Goal: Task Accomplishment & Management: Use online tool/utility

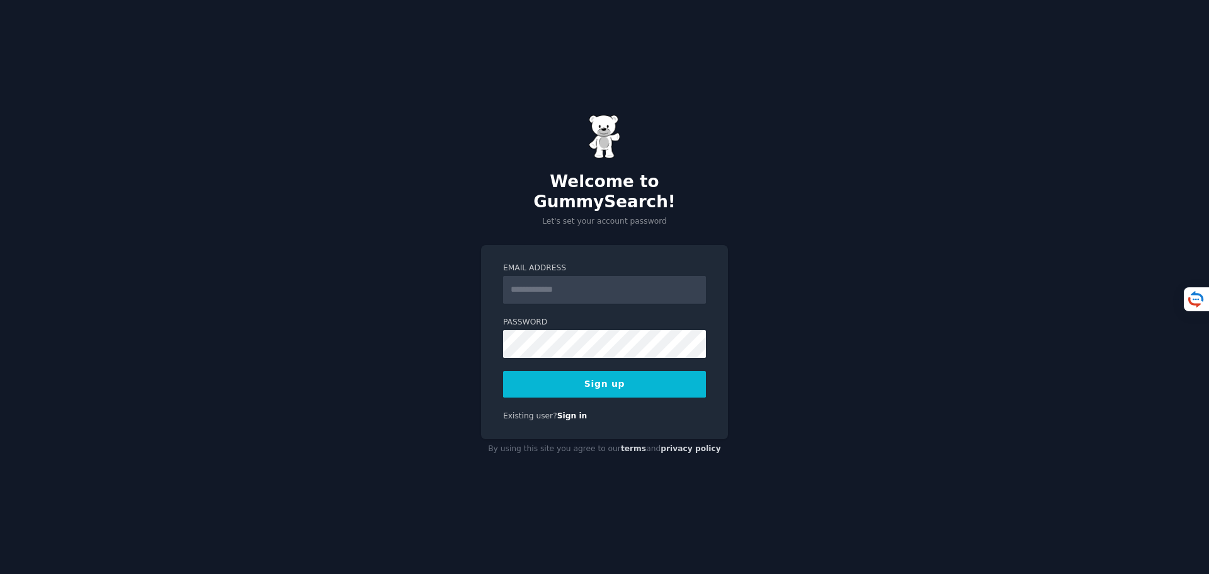
click at [594, 282] on input "Email Address" at bounding box center [604, 290] width 203 height 28
click at [565, 280] on input "Email Address" at bounding box center [604, 290] width 203 height 28
paste input "**********"
type input "**********"
click at [594, 371] on button "Sign up" at bounding box center [604, 384] width 203 height 26
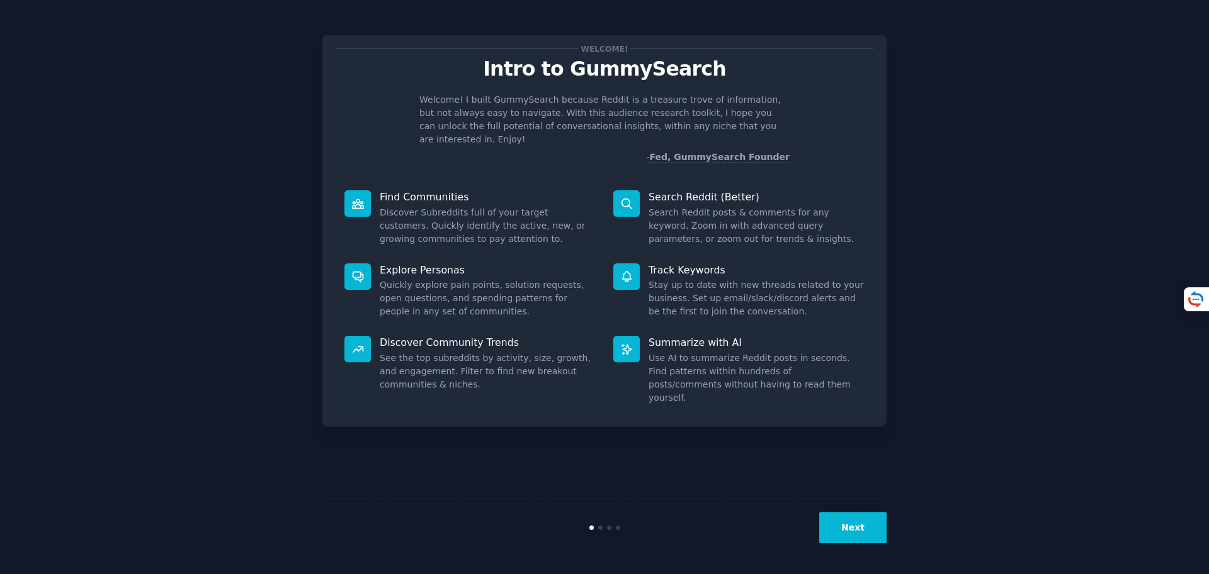
click at [859, 515] on button "Next" at bounding box center [852, 527] width 67 height 31
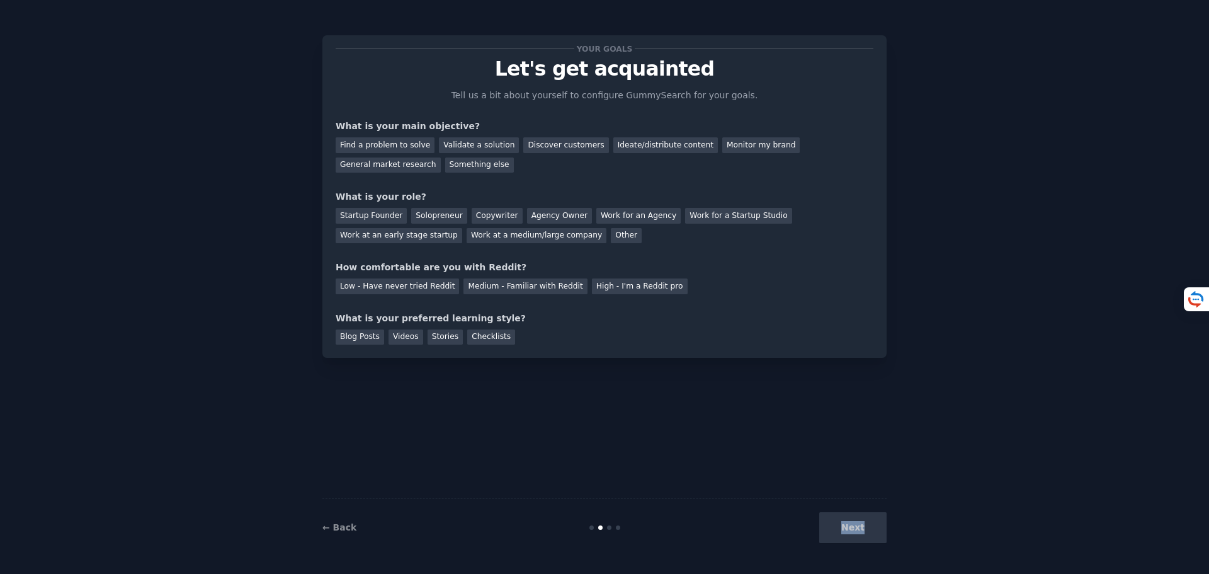
click at [859, 515] on div "Next" at bounding box center [792, 527] width 188 height 31
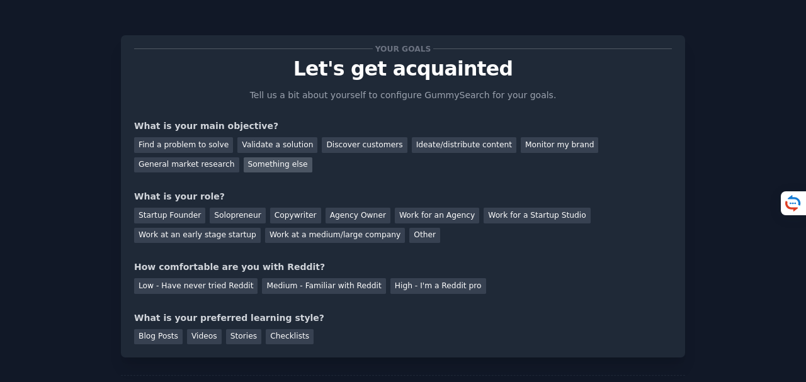
click at [244, 168] on div "Something else" at bounding box center [278, 165] width 69 height 16
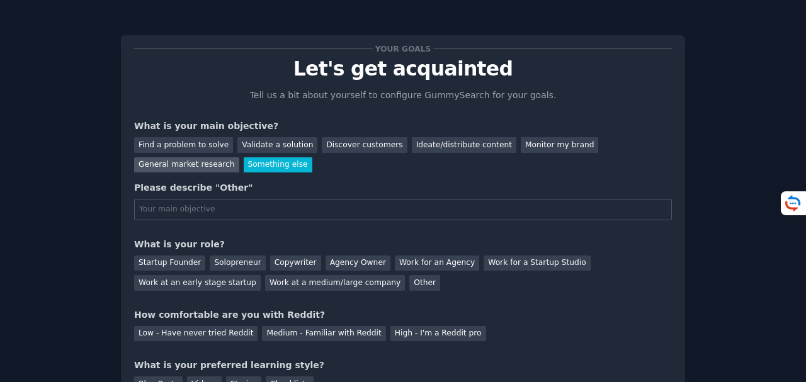
click at [239, 157] on div "General market research" at bounding box center [186, 165] width 105 height 16
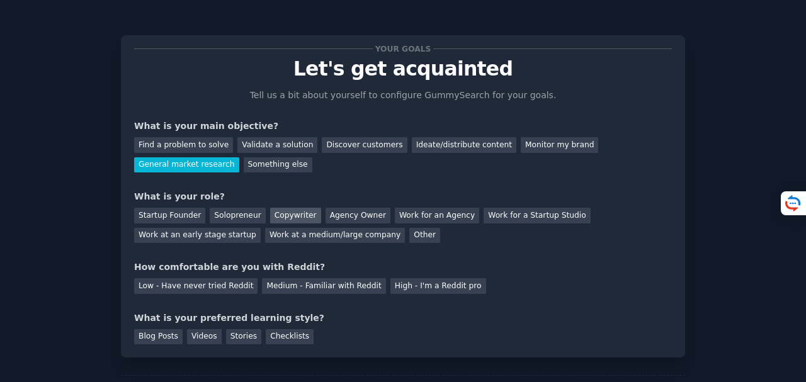
click at [276, 217] on div "Copywriter" at bounding box center [295, 216] width 51 height 16
click at [414, 286] on div "High - I'm a Reddit pro" at bounding box center [438, 286] width 96 height 16
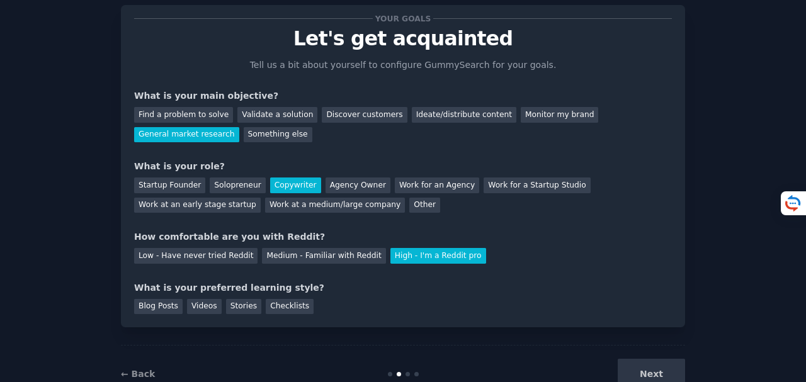
scroll to position [68, 0]
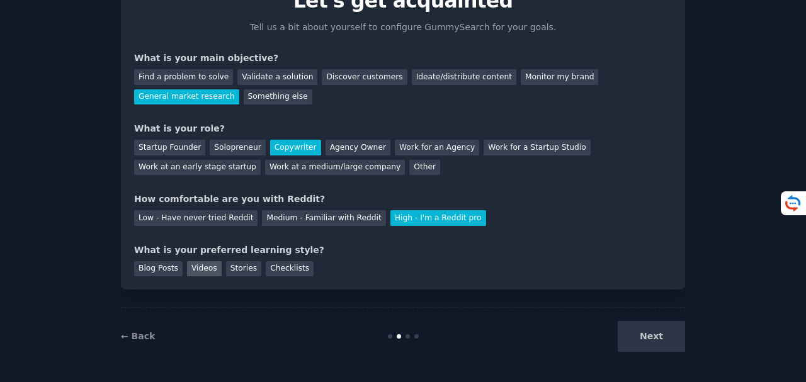
click at [205, 273] on div "Videos" at bounding box center [204, 269] width 35 height 16
click at [623, 322] on button "Next" at bounding box center [651, 336] width 67 height 31
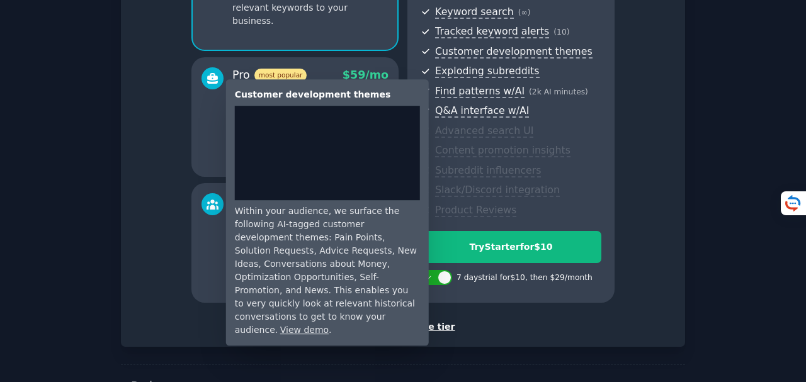
scroll to position [220, 0]
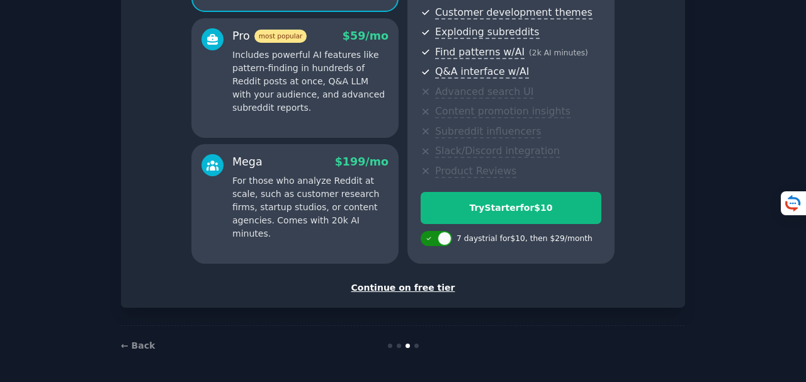
click at [432, 237] on div at bounding box center [430, 238] width 9 height 6
checkbox input "false"
click at [412, 288] on div "Continue on free tier" at bounding box center [403, 287] width 538 height 13
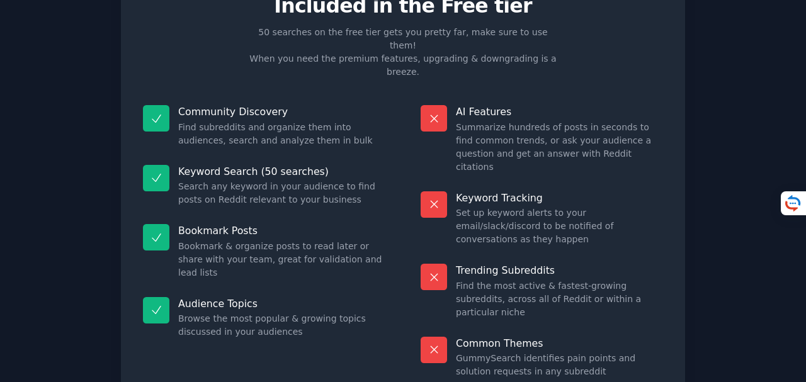
scroll to position [108, 0]
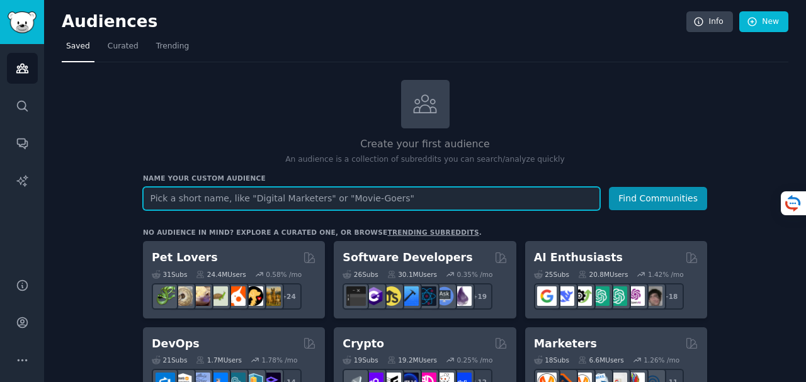
click at [365, 196] on input "text" at bounding box center [371, 198] width 457 height 23
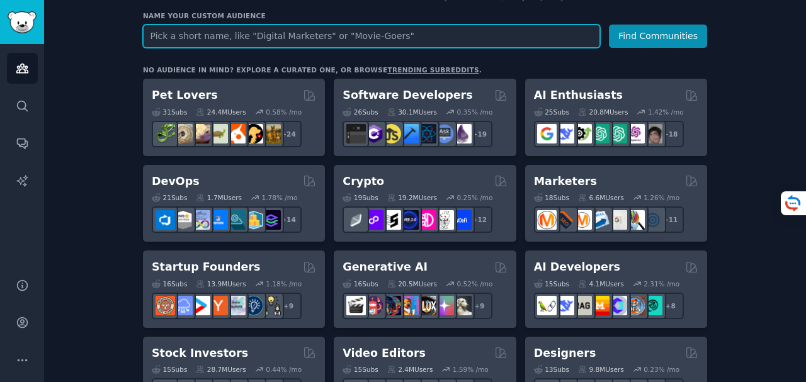
scroll to position [42, 0]
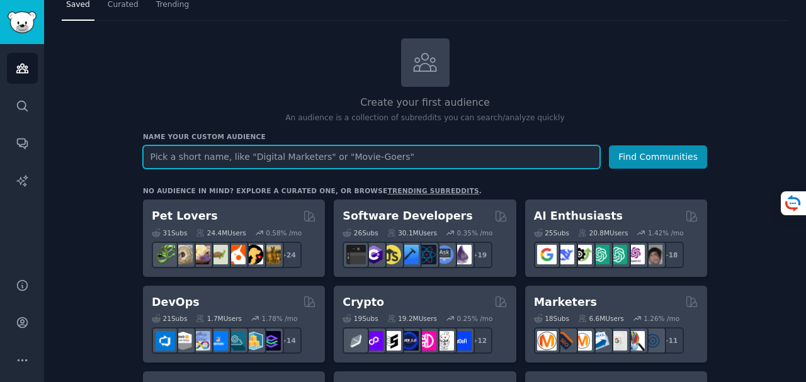
click at [496, 149] on input "text" at bounding box center [371, 156] width 457 height 23
paste input "W9#4Kg3ZsviH.l8$B*.g"
type input "W9#4Kg3ZsviH.l8$B*.g"
type input "trans"
click at [609, 145] on button "Find Communities" at bounding box center [658, 156] width 98 height 23
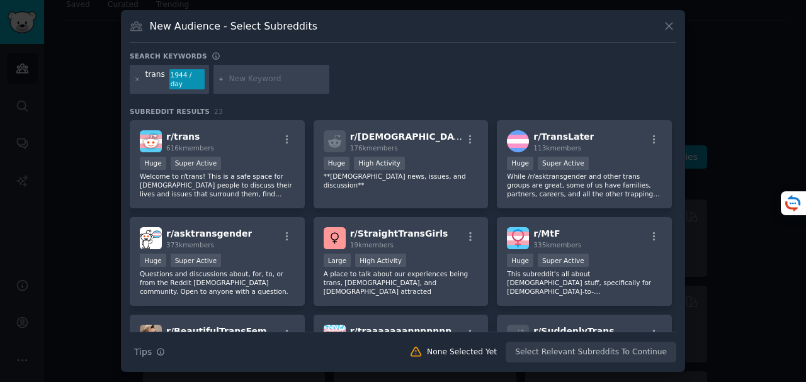
click at [234, 83] on input "text" at bounding box center [277, 79] width 96 height 11
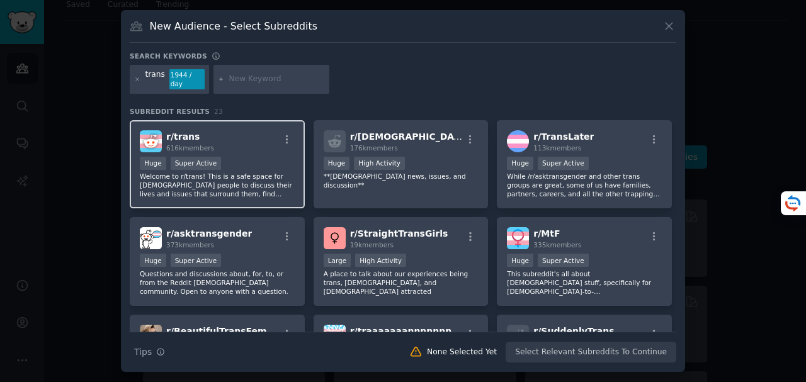
click at [191, 135] on span "r/ trans" at bounding box center [182, 137] width 33 height 10
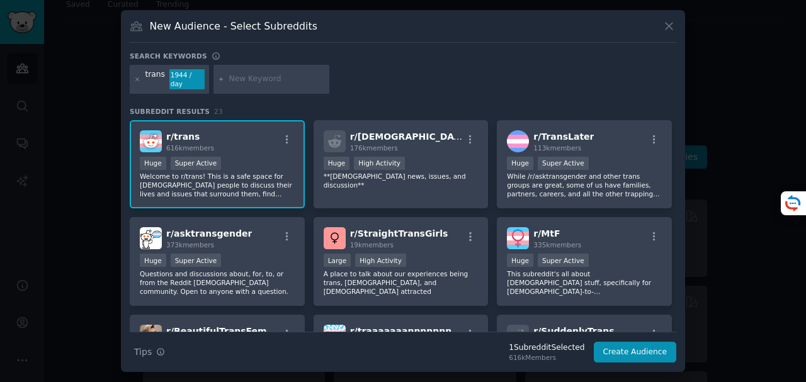
click at [191, 135] on span "r/ trans" at bounding box center [182, 137] width 33 height 10
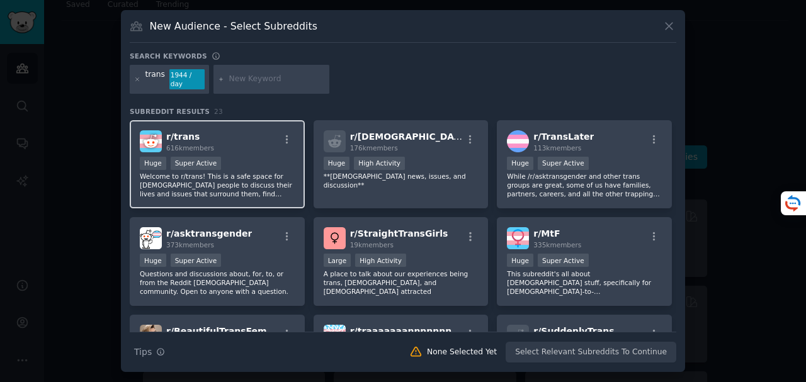
click at [191, 135] on span "r/ trans" at bounding box center [182, 137] width 33 height 10
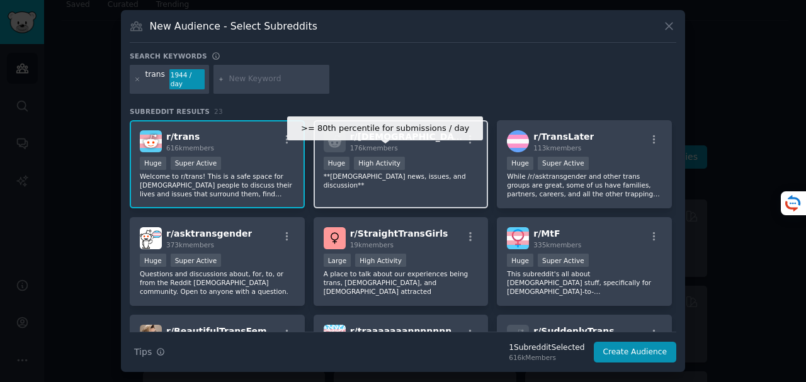
click at [373, 157] on div "High Activity" at bounding box center [379, 163] width 51 height 13
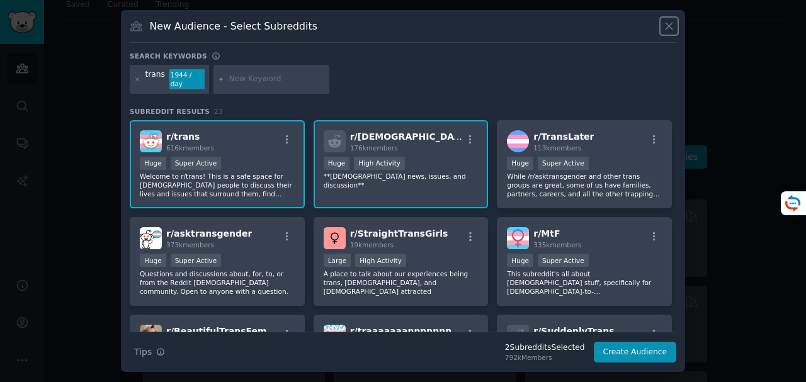
click at [670, 31] on icon at bounding box center [668, 26] width 13 height 13
